Goal: Navigation & Orientation: Find specific page/section

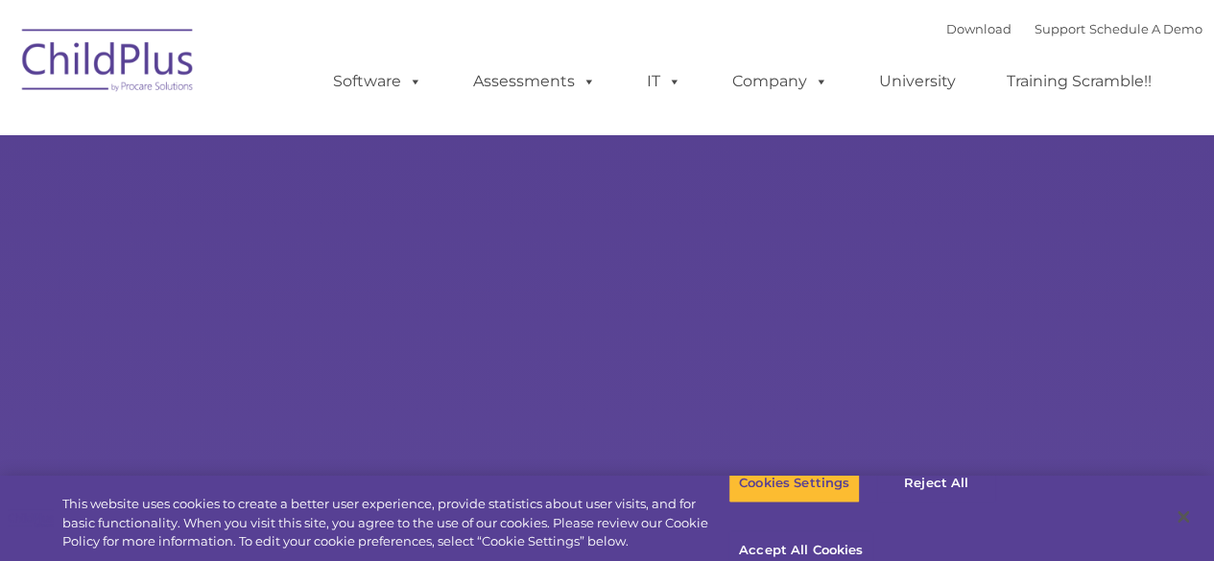
select select "MEDIUM"
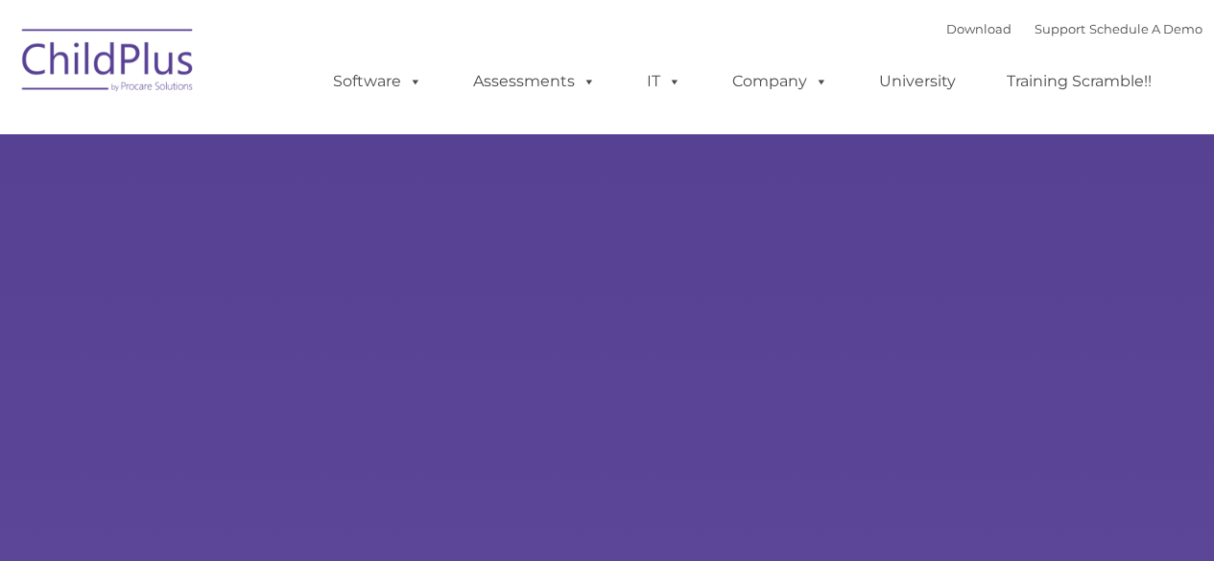
type input ""
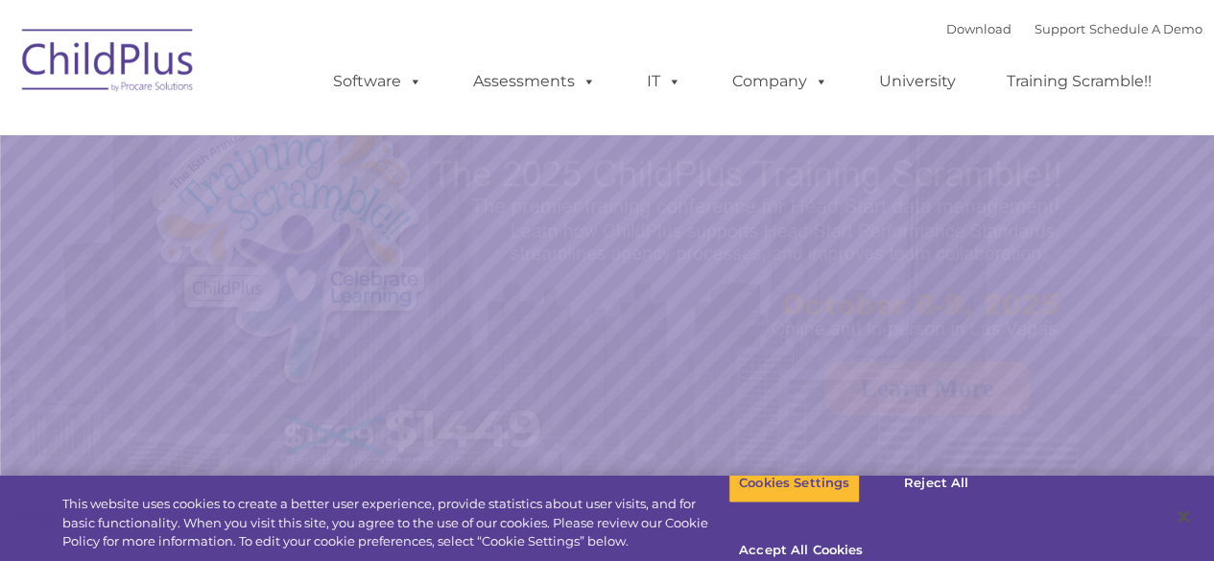
select select "MEDIUM"
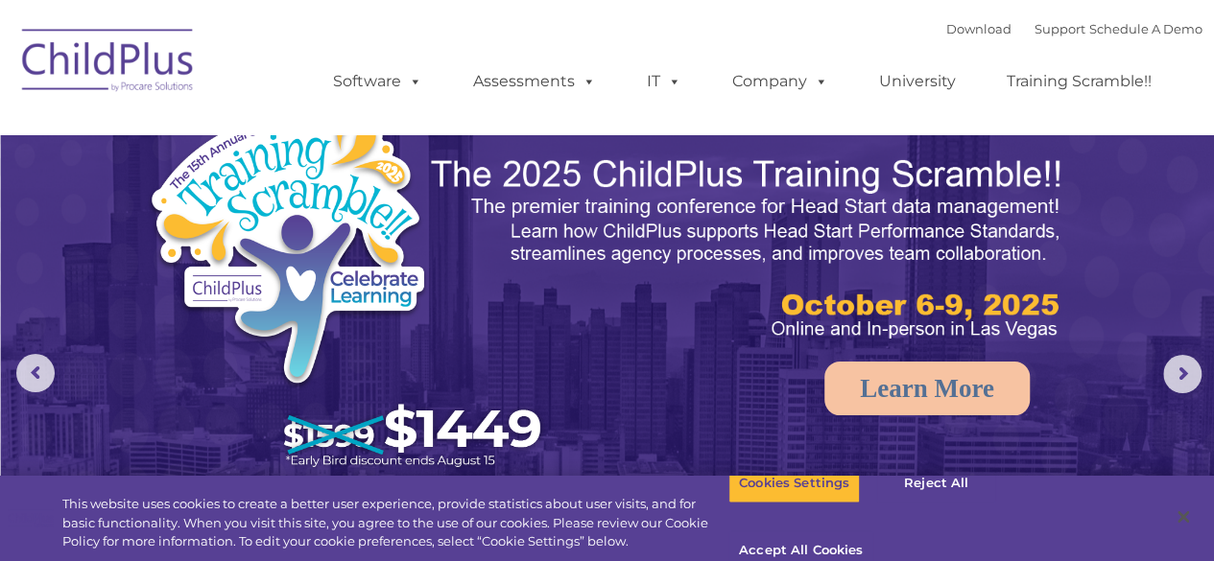
click at [142, 74] on img at bounding box center [108, 63] width 192 height 96
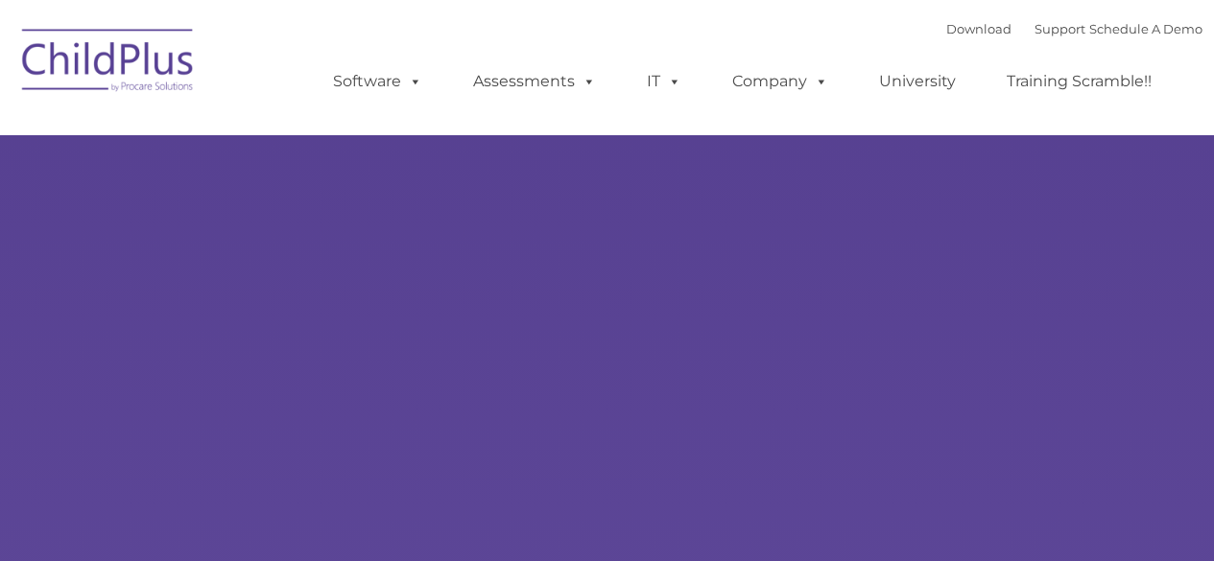
type input ""
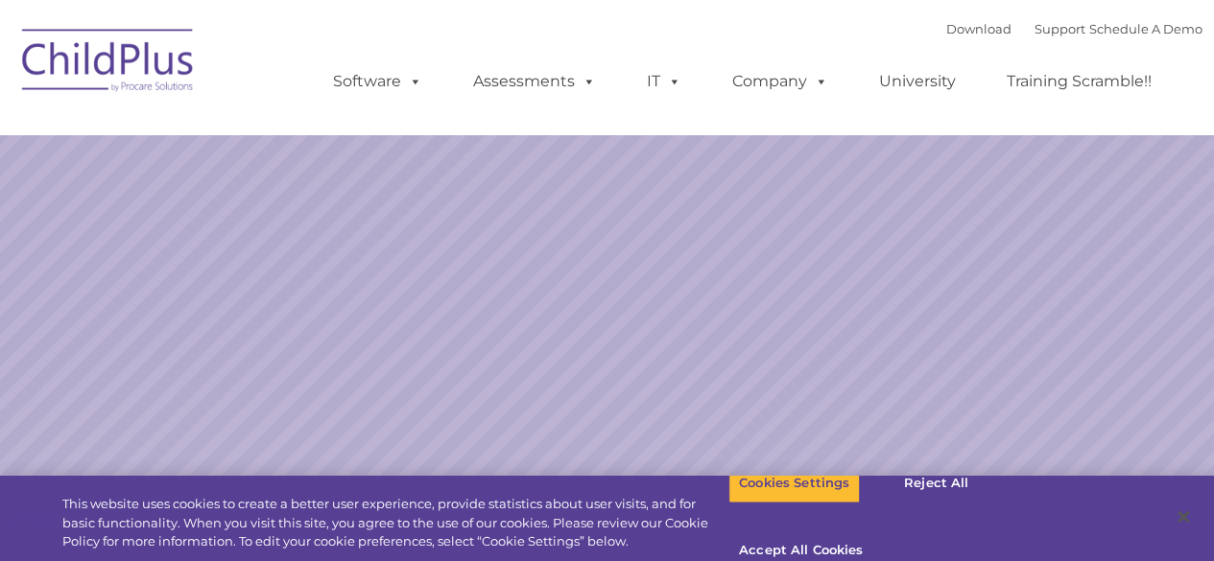
select select "MEDIUM"
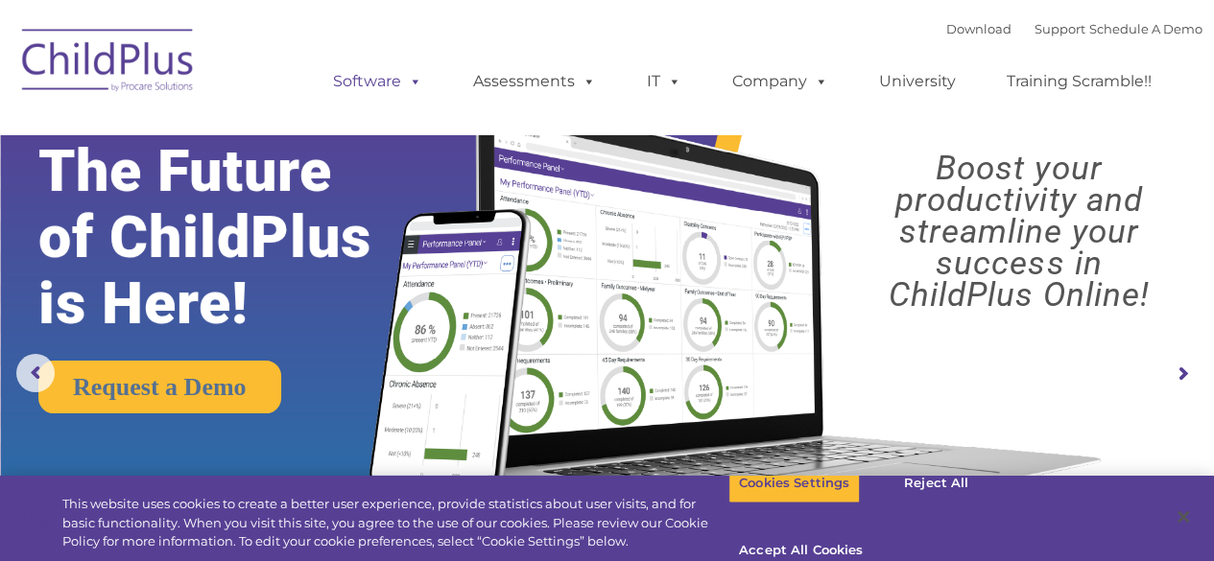
click at [417, 85] on span at bounding box center [411, 81] width 21 height 18
click at [410, 85] on span at bounding box center [411, 81] width 21 height 18
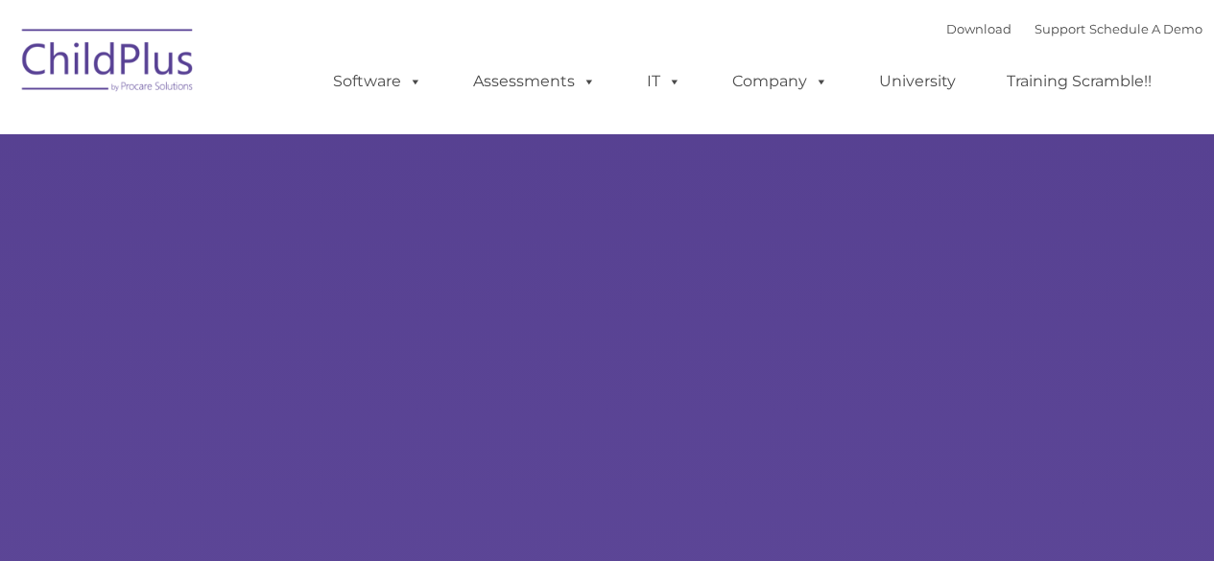
type input ""
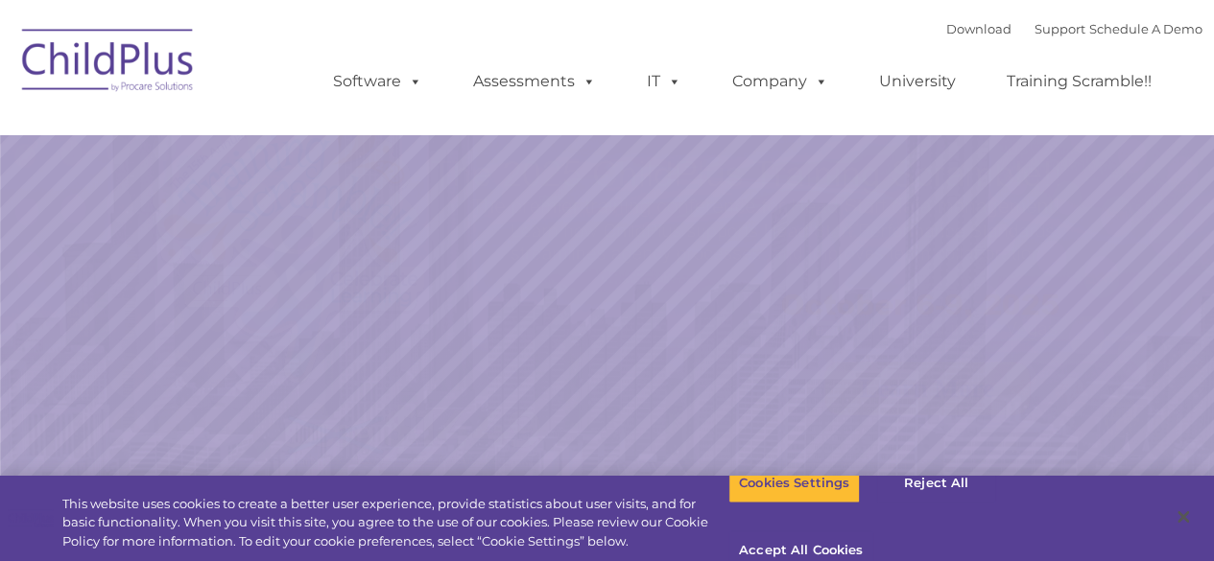
select select "MEDIUM"
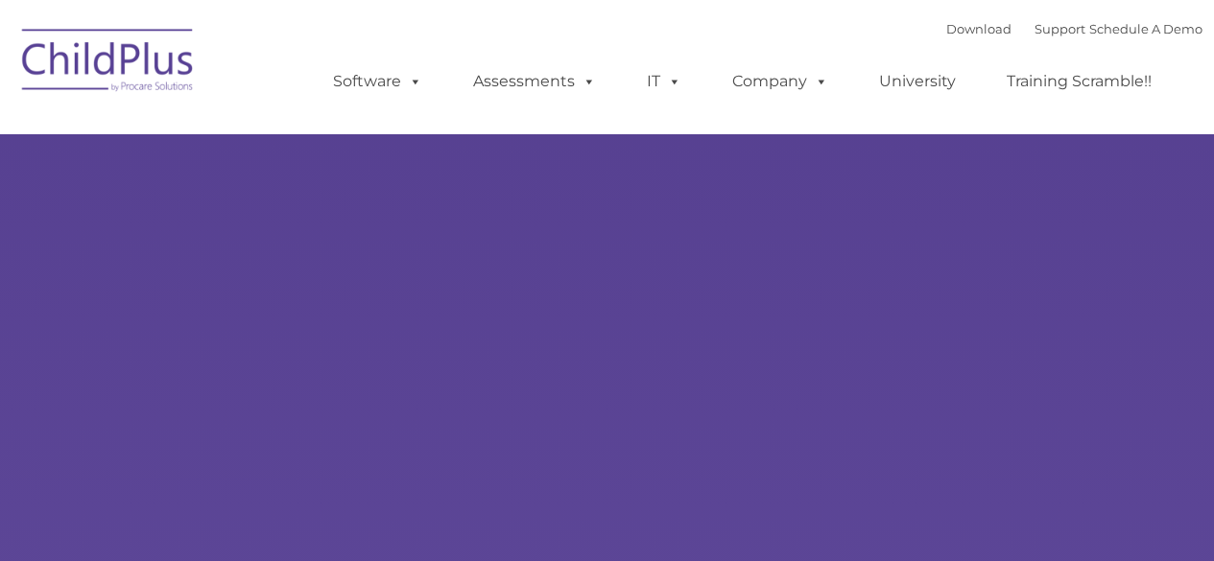
type input ""
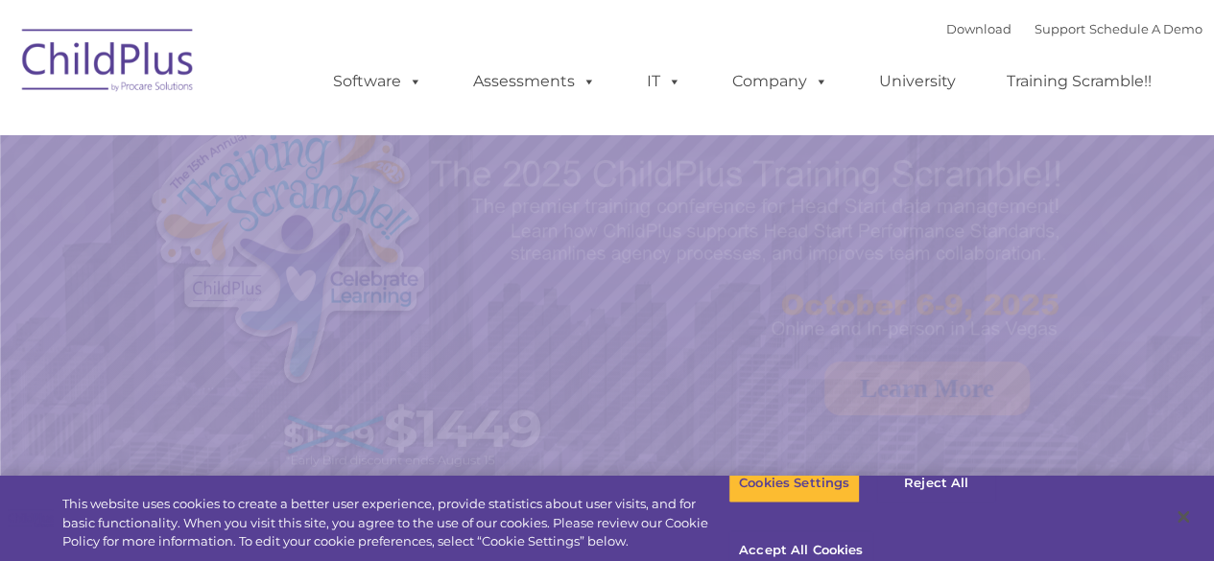
select select "MEDIUM"
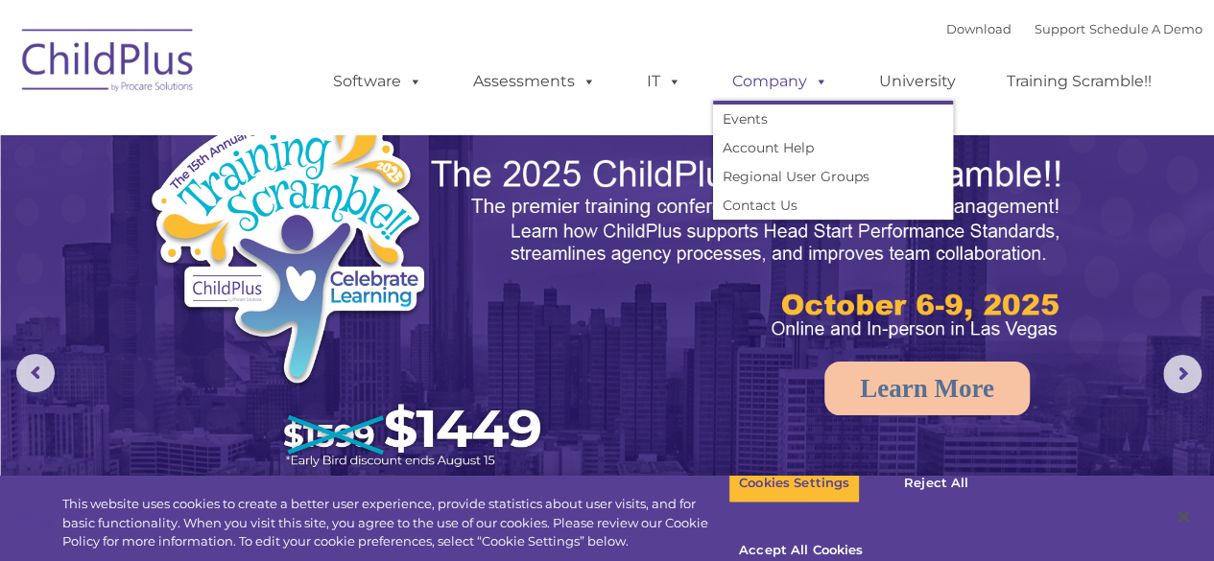
click at [812, 83] on span at bounding box center [817, 81] width 21 height 18
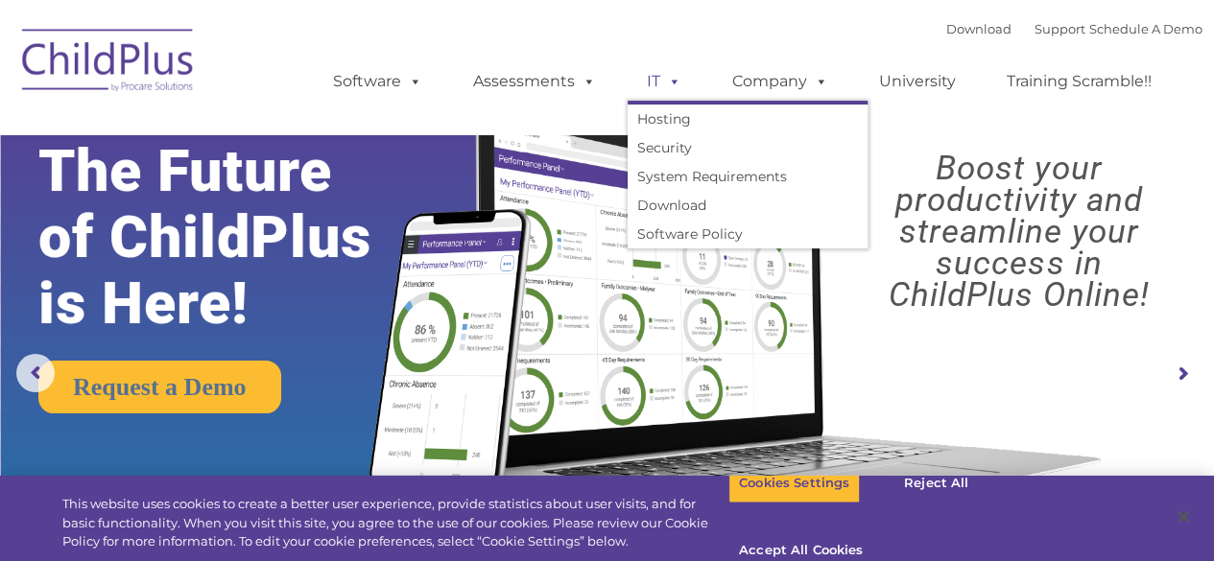
click at [676, 85] on span at bounding box center [670, 81] width 21 height 18
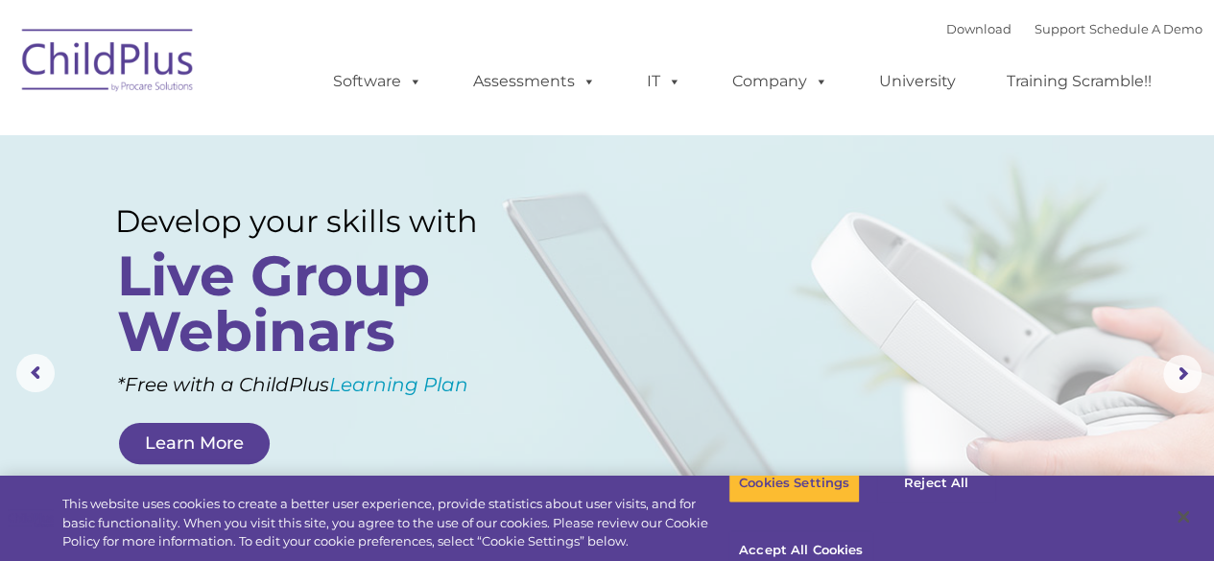
click at [87, 86] on img at bounding box center [108, 63] width 192 height 96
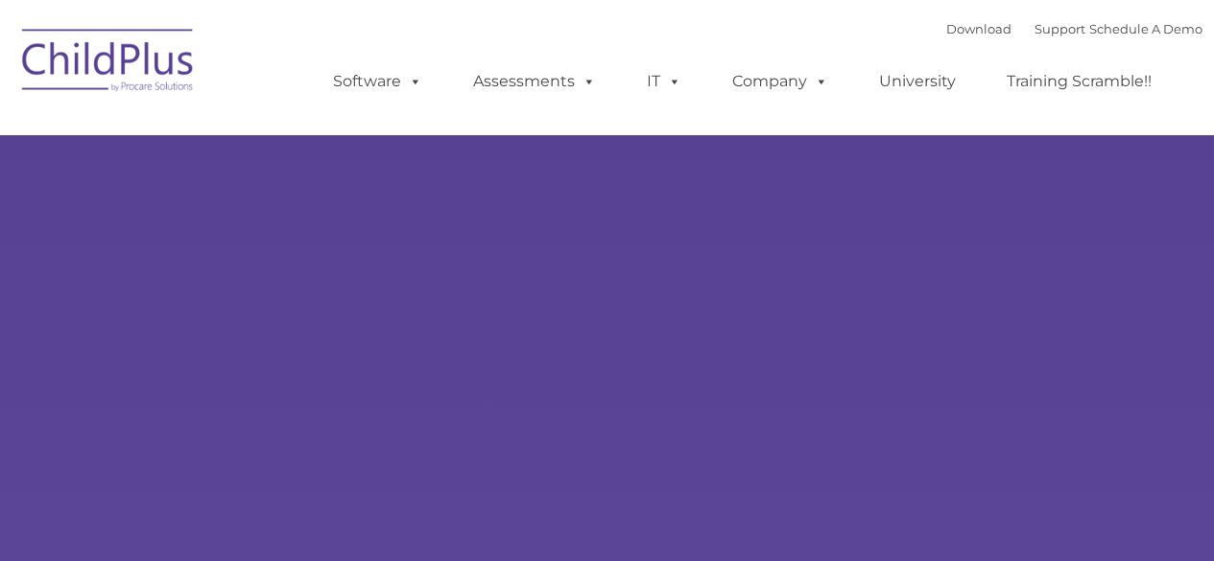
type input ""
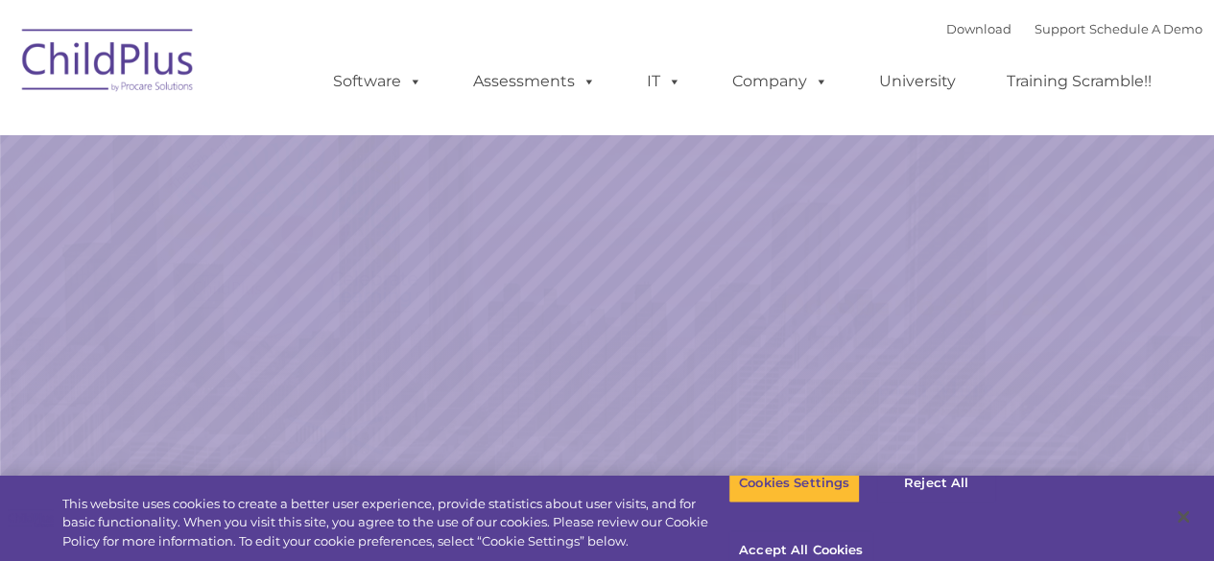
select select "MEDIUM"
